Goal: Task Accomplishment & Management: Manage account settings

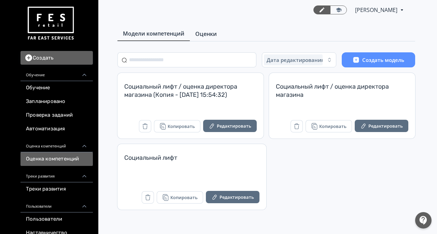
click at [219, 35] on link "Оценки" at bounding box center [206, 34] width 32 height 14
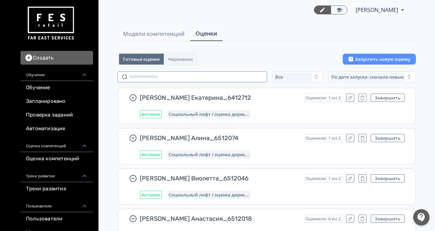
click at [178, 78] on input "text" at bounding box center [192, 76] width 149 height 11
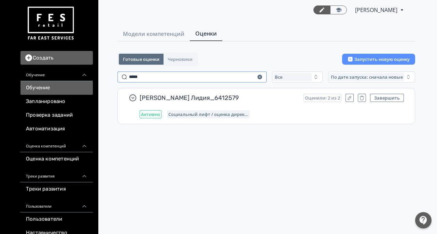
drag, startPoint x: 157, startPoint y: 76, endPoint x: 54, endPoint y: 87, distance: 103.5
click at [57, 86] on div "Создать Обучение Обучение Запланировано Проверка заданий Автоматизация Оценка к…" at bounding box center [218, 117] width 437 height 234
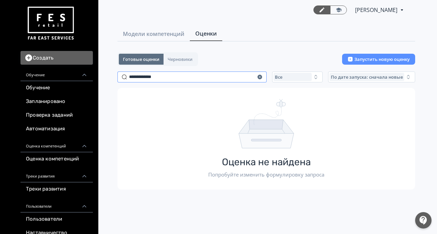
drag, startPoint x: 172, startPoint y: 74, endPoint x: 87, endPoint y: 71, distance: 84.1
click at [89, 72] on div "Создать Обучение Обучение Запланировано Проверка заданий Автоматизация Оценка к…" at bounding box center [218, 117] width 437 height 234
paste input "text"
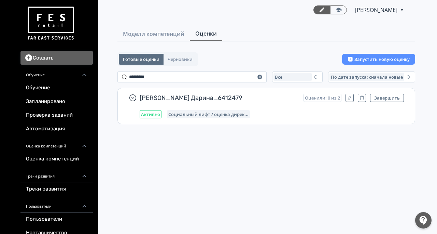
click at [364, 97] on icon "button" at bounding box center [362, 98] width 5 height 6
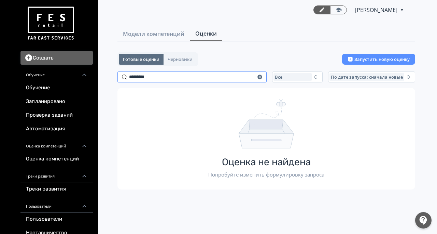
drag, startPoint x: 176, startPoint y: 74, endPoint x: 40, endPoint y: 66, distance: 136.2
click at [40, 66] on div "Создать Обучение Обучение Запланировано Проверка заданий Автоматизация Оценка к…" at bounding box center [218, 117] width 437 height 234
drag, startPoint x: 185, startPoint y: 75, endPoint x: 70, endPoint y: 78, distance: 114.2
click at [70, 78] on div "Создать Обучение Обучение Запланировано Проверка заданий Автоматизация Оценка к…" at bounding box center [218, 117] width 437 height 234
drag, startPoint x: 145, startPoint y: 77, endPoint x: 103, endPoint y: 81, distance: 41.9
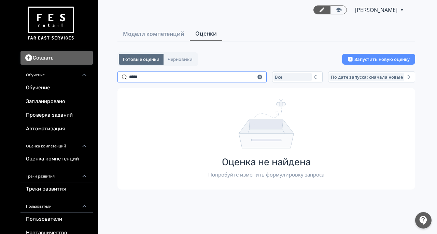
click at [103, 81] on div "Модели компетенций Оценки Готовые оценки Черновики Запустить новую оценку *****…" at bounding box center [267, 117] width 342 height 180
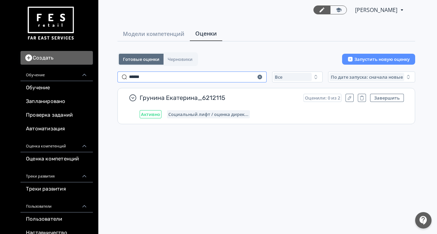
type input "******"
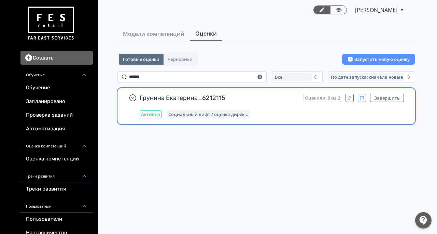
click at [361, 98] on icon "button" at bounding box center [362, 98] width 5 height 6
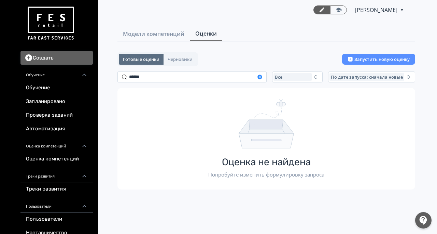
click at [258, 77] on icon "button" at bounding box center [260, 77] width 4 height 4
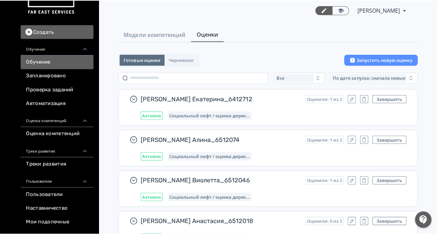
scroll to position [68, 0]
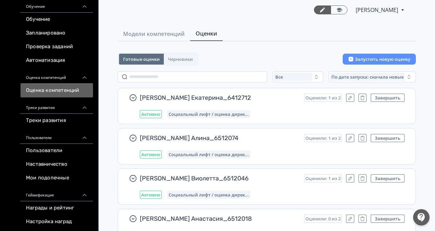
click at [59, 91] on link "Оценка компетенций" at bounding box center [57, 91] width 72 height 14
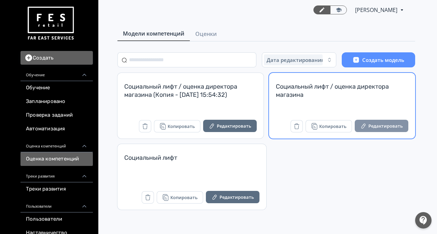
click at [382, 122] on button "Редактировать" at bounding box center [382, 126] width 54 height 12
